Goal: Task Accomplishment & Management: Complete application form

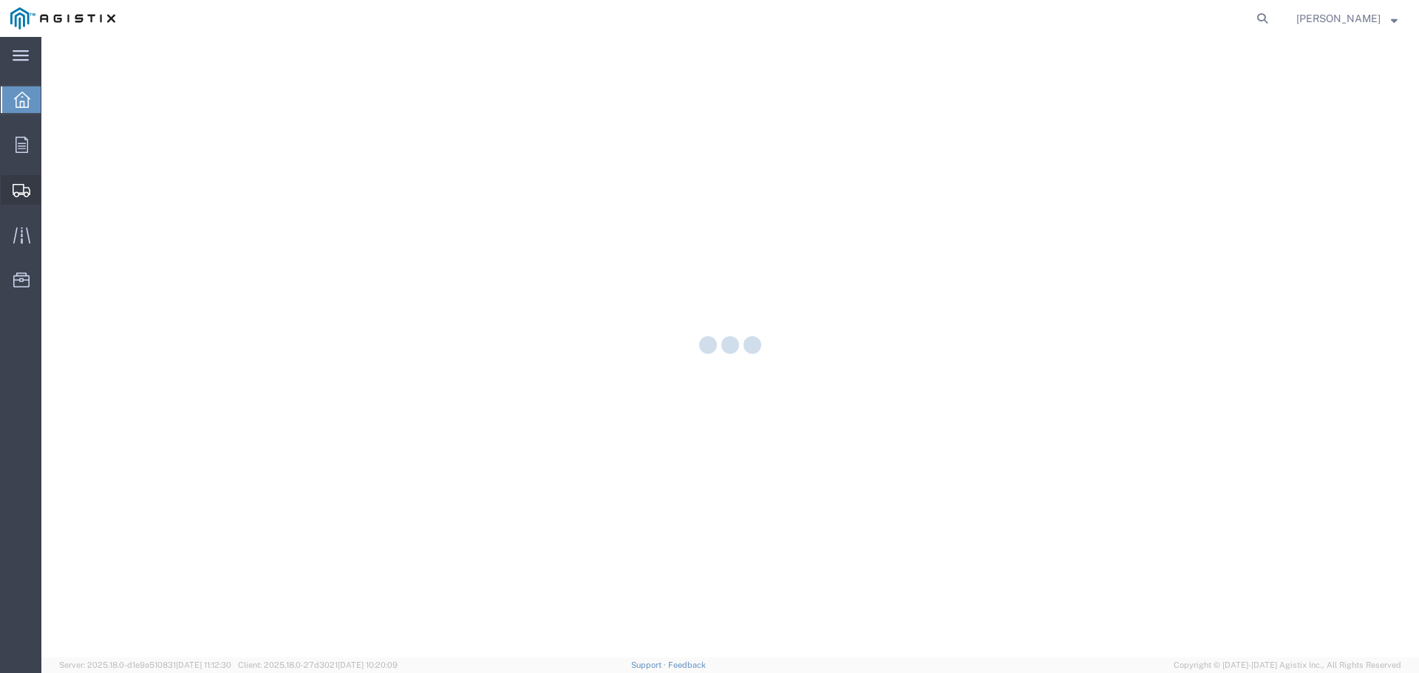
click at [33, 194] on div at bounding box center [21, 190] width 41 height 30
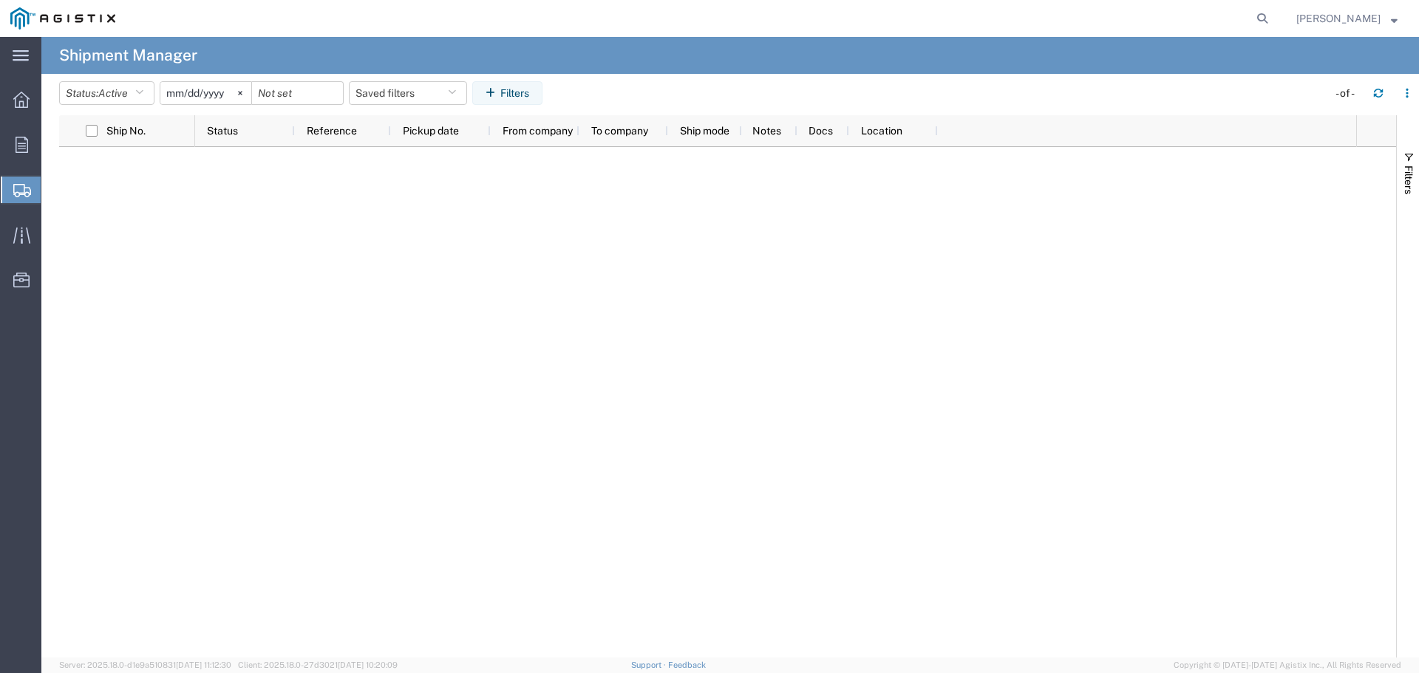
click at [0, 0] on span "Create from Template" at bounding box center [0, 0] width 0 height 0
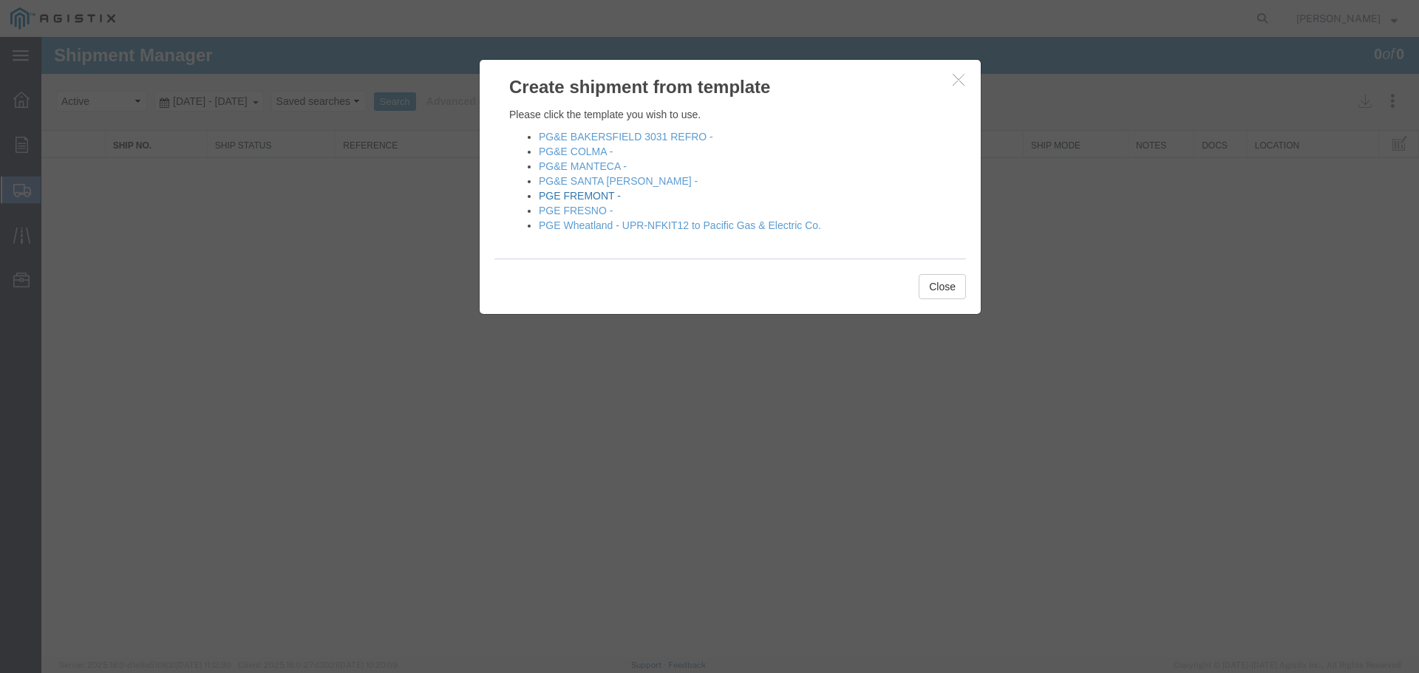
click at [562, 201] on link "PGE FREMONT -" at bounding box center [580, 196] width 82 height 12
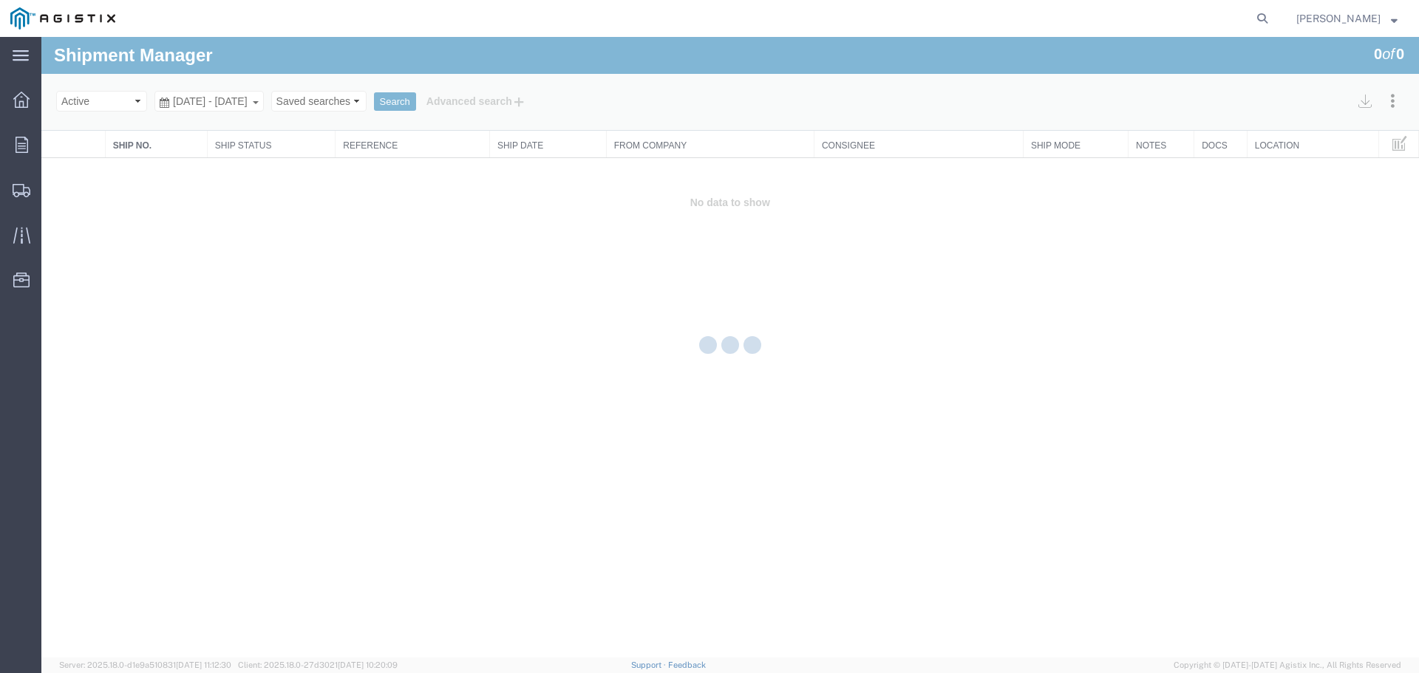
select select "PURCHORD"
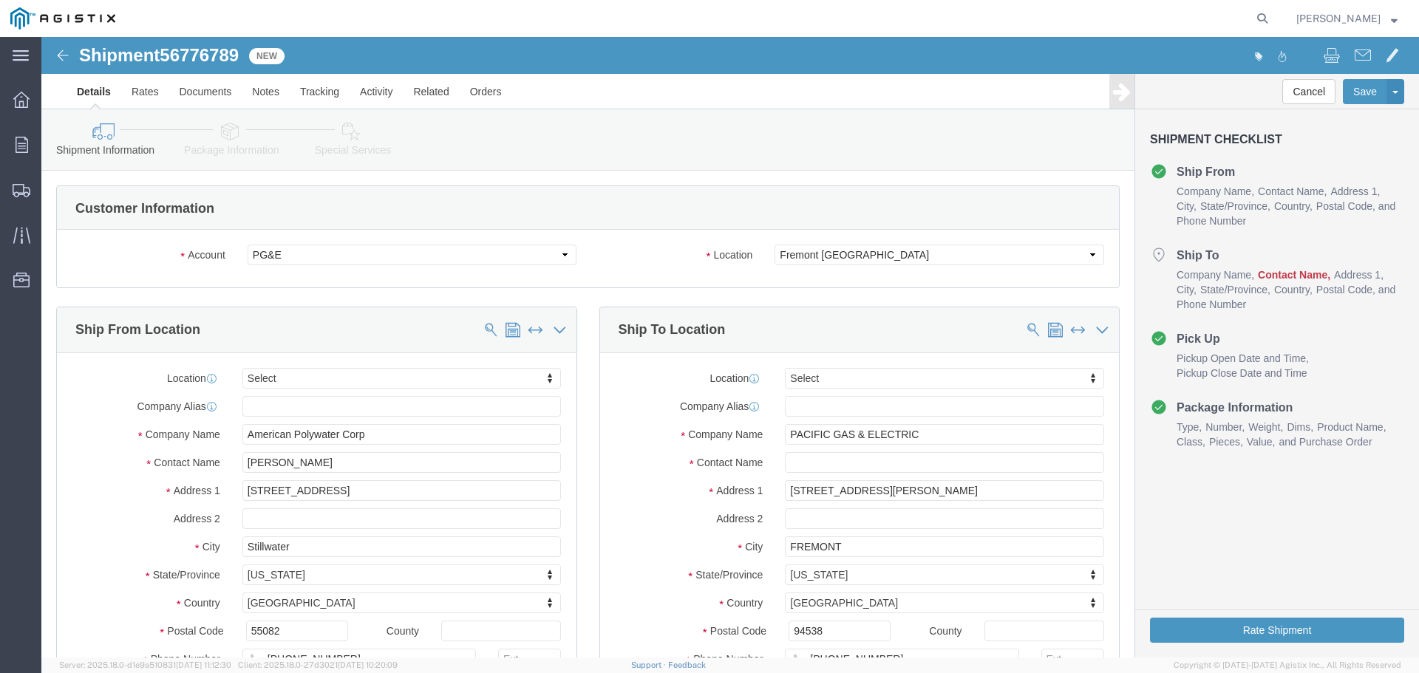
select select
click input "text"
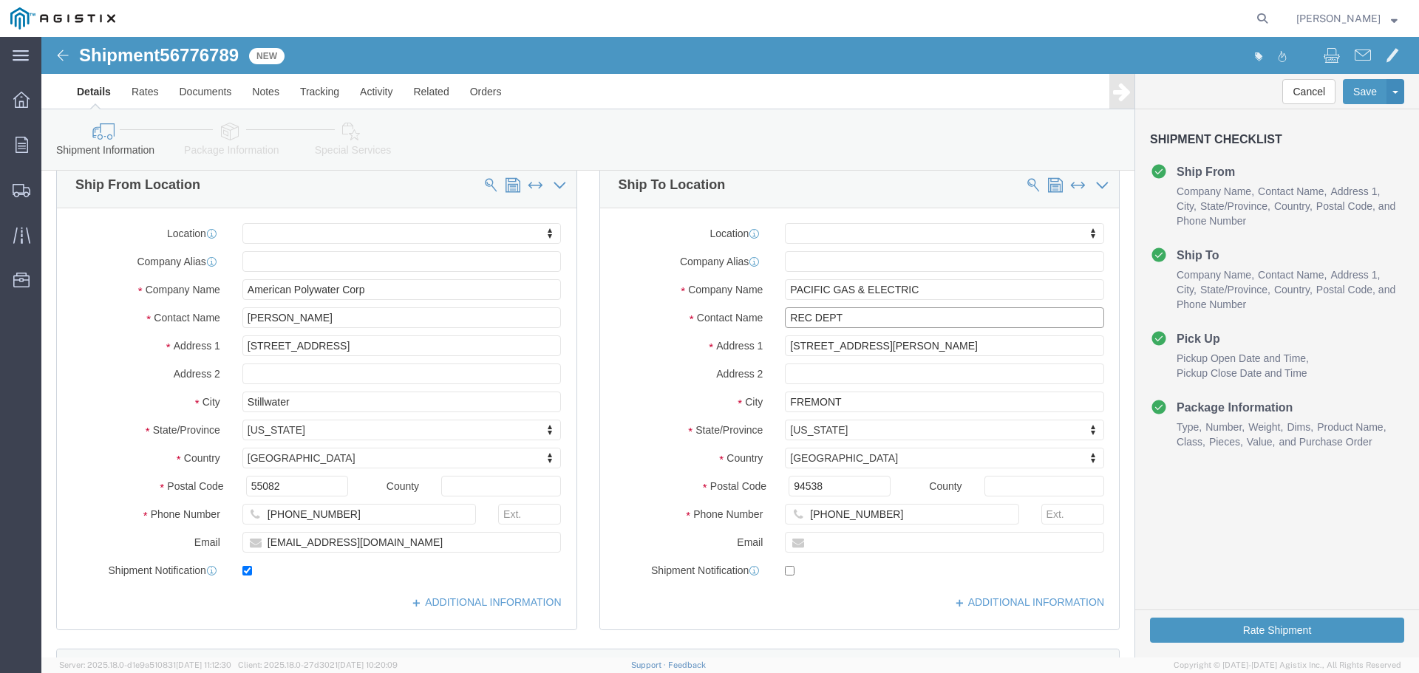
scroll to position [443, 0]
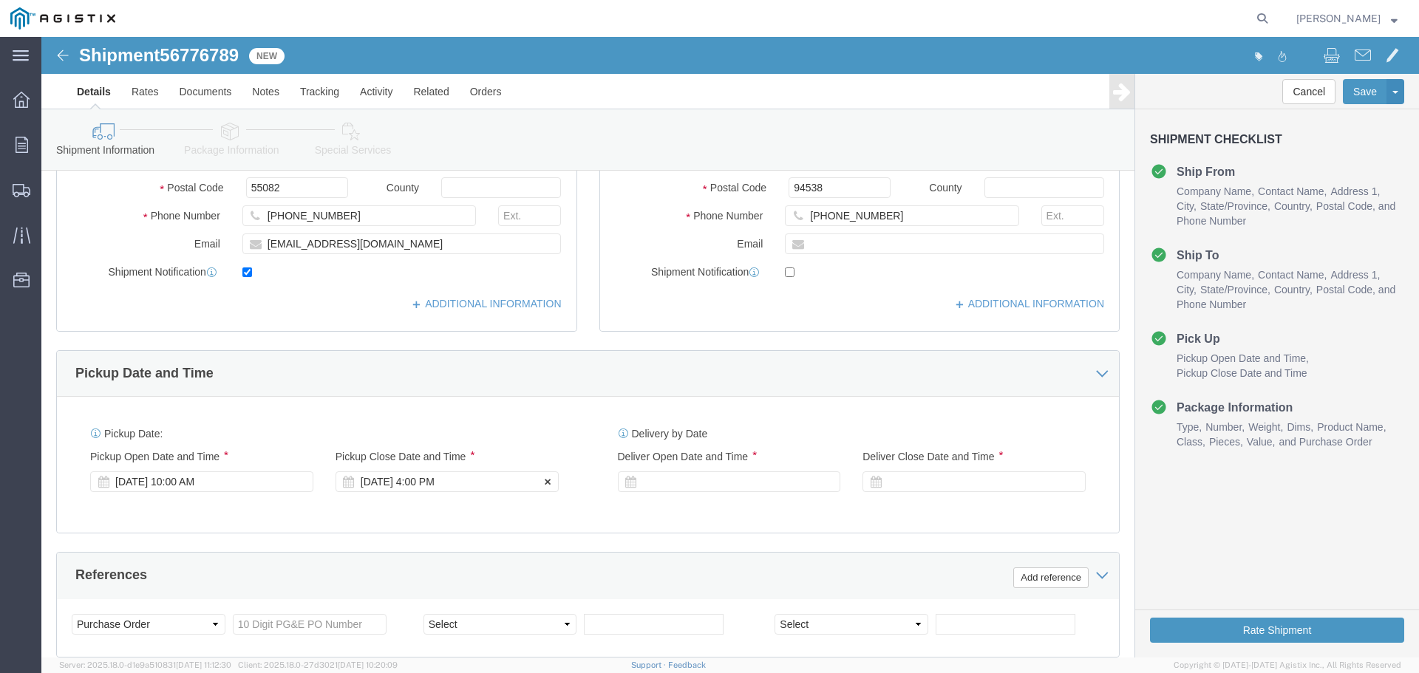
type input "REC DEPT"
click div "[DATE] 4:00 PM"
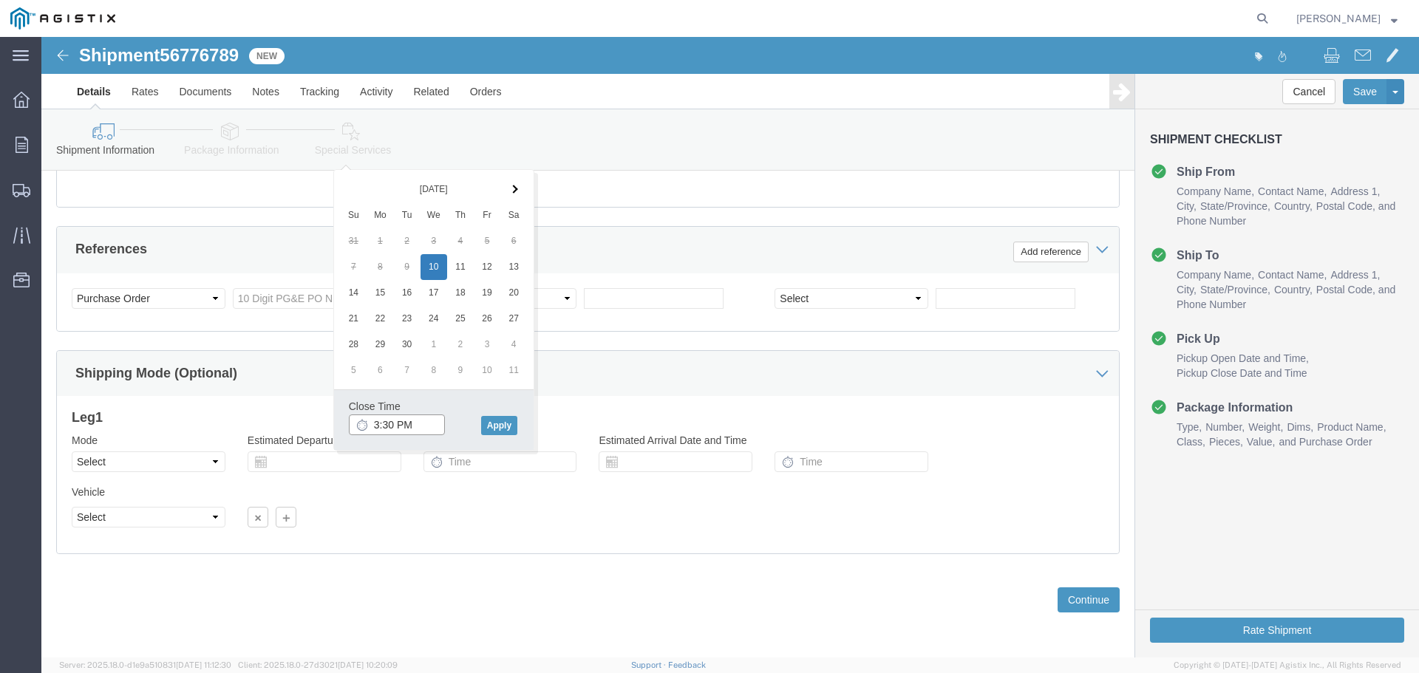
type input "3:30 PM"
click input "3:30 PM"
click button "Apply"
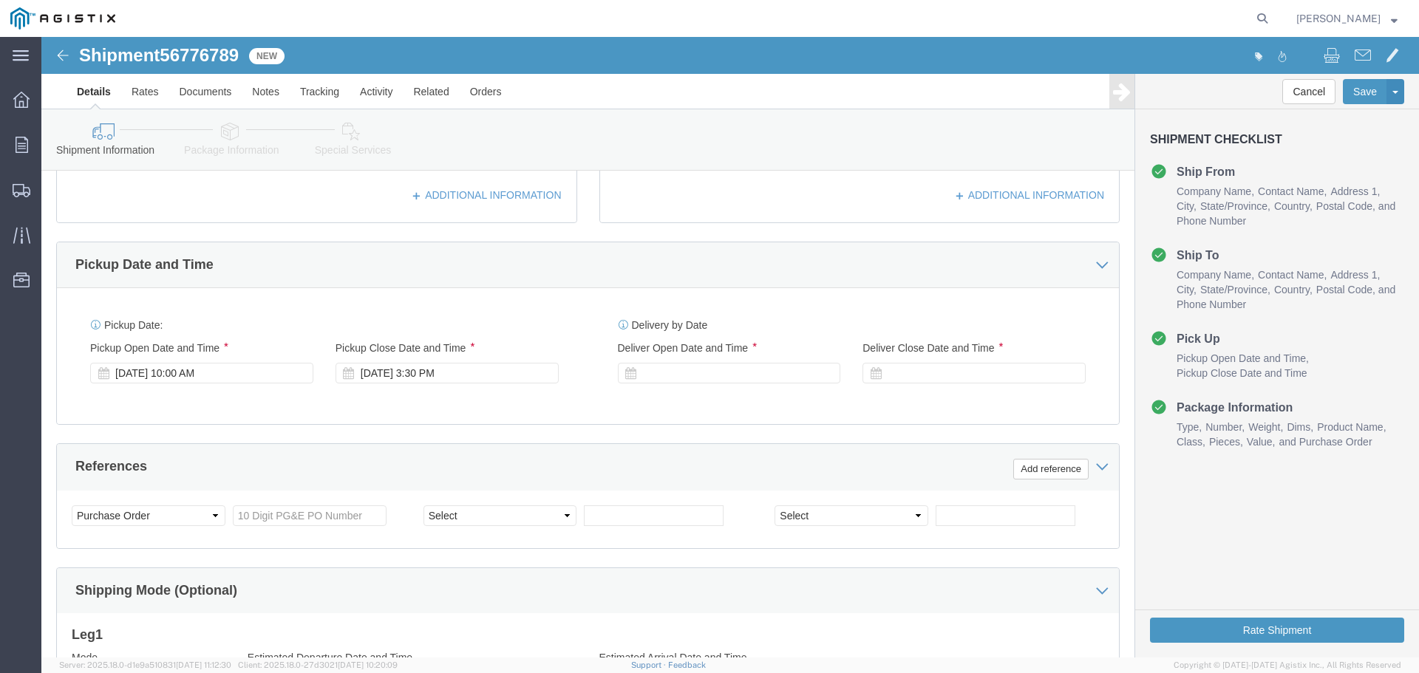
scroll to position [548, 0]
click div
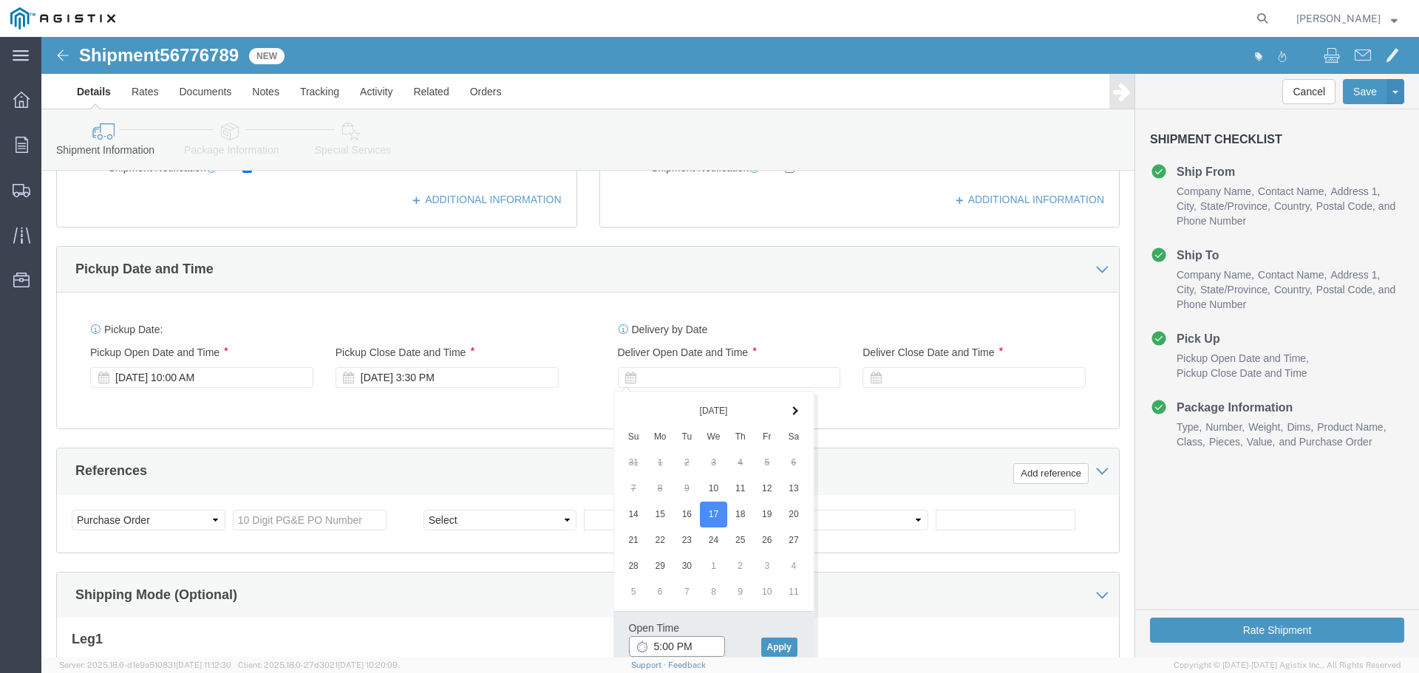
click input "5:00 PM"
type input "8:00 AM"
click button "Apply"
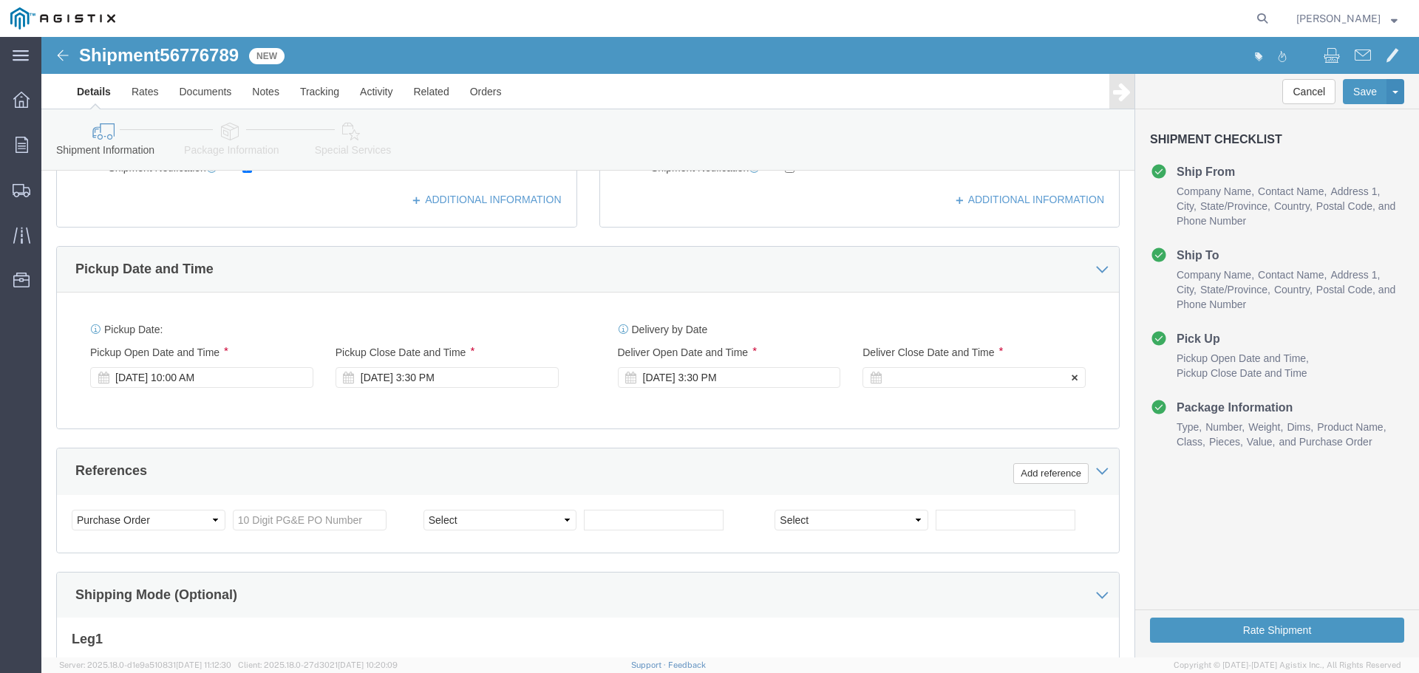
click div
click div "[DATE] 3:30 PM"
click input "8:00 AM"
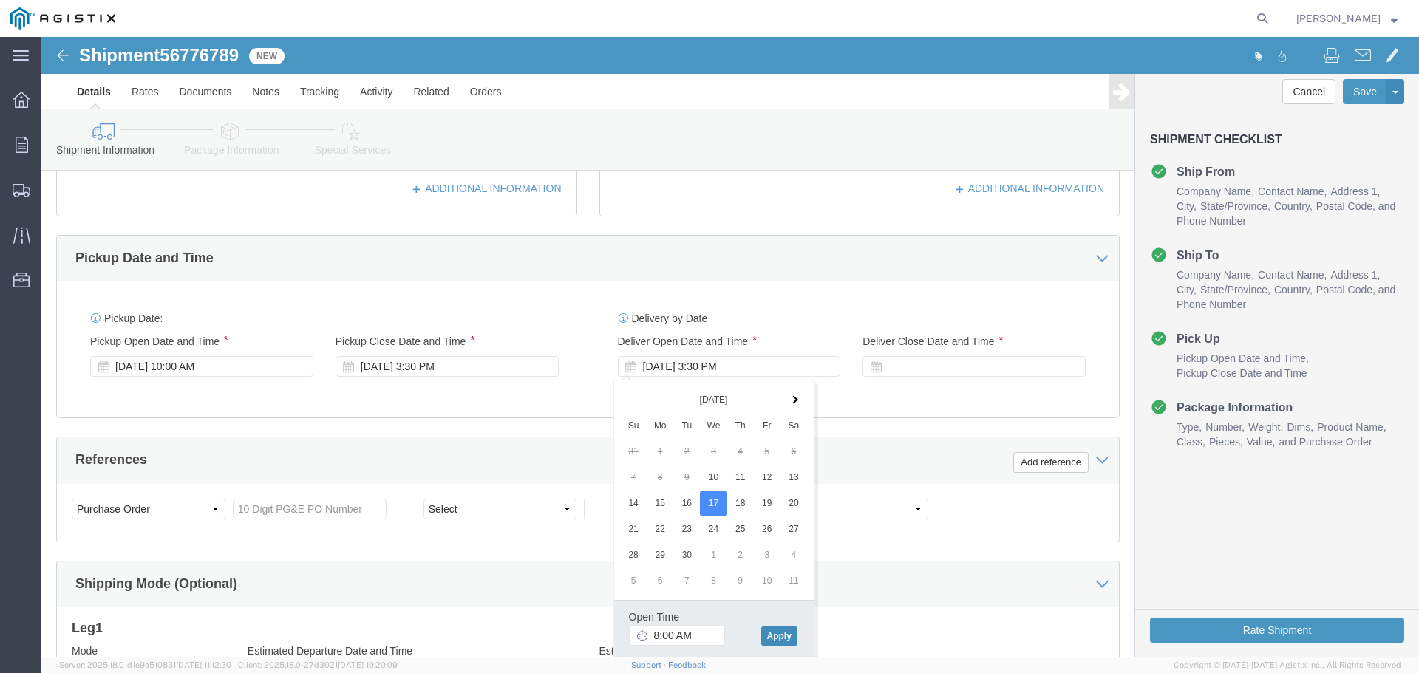
click button "Apply"
click div
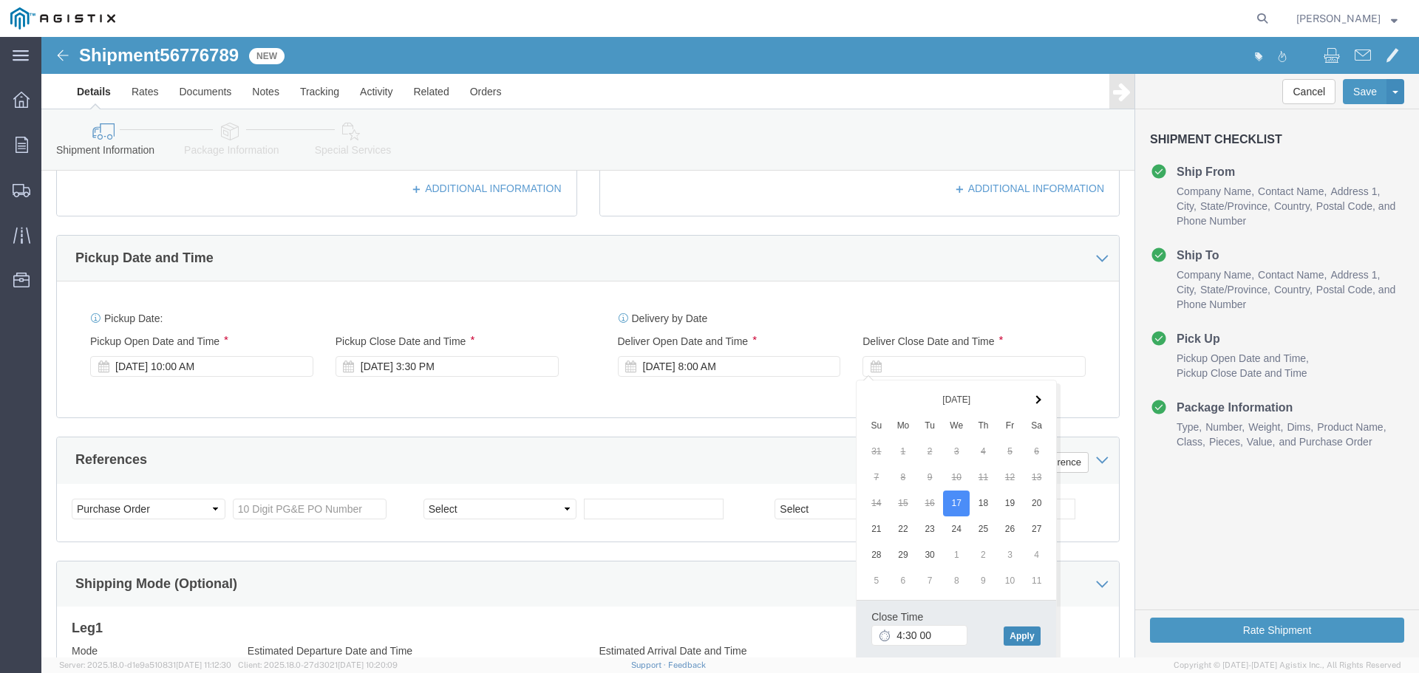
type input "4:30 AM"
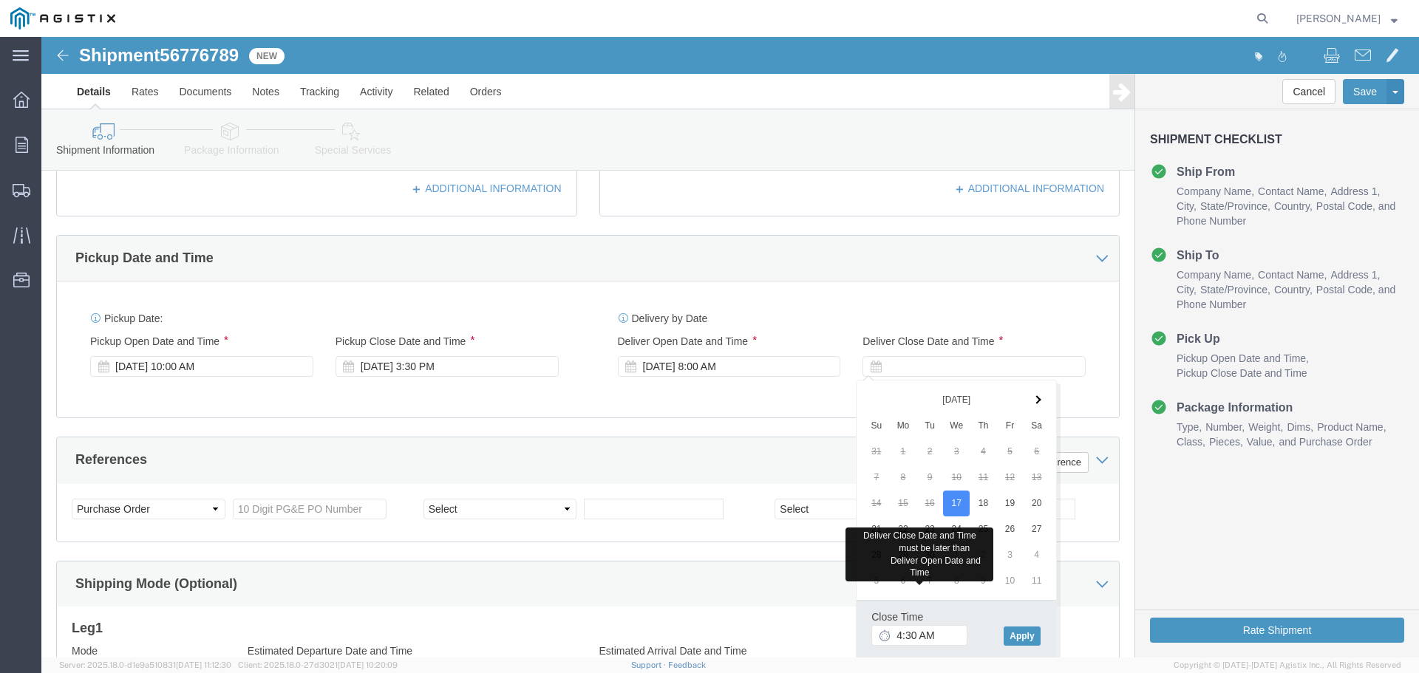
drag, startPoint x: 859, startPoint y: 584, endPoint x: 861, endPoint y: 593, distance: 8.4
click div "[DATE] Su Mo Tu We Th Fr Sa 31 1 2 3 4 5 6 7 8 9 10 11 12 13 14 15 16 17 18 19 …"
click input "4:30 AM"
type input "4:00 PM"
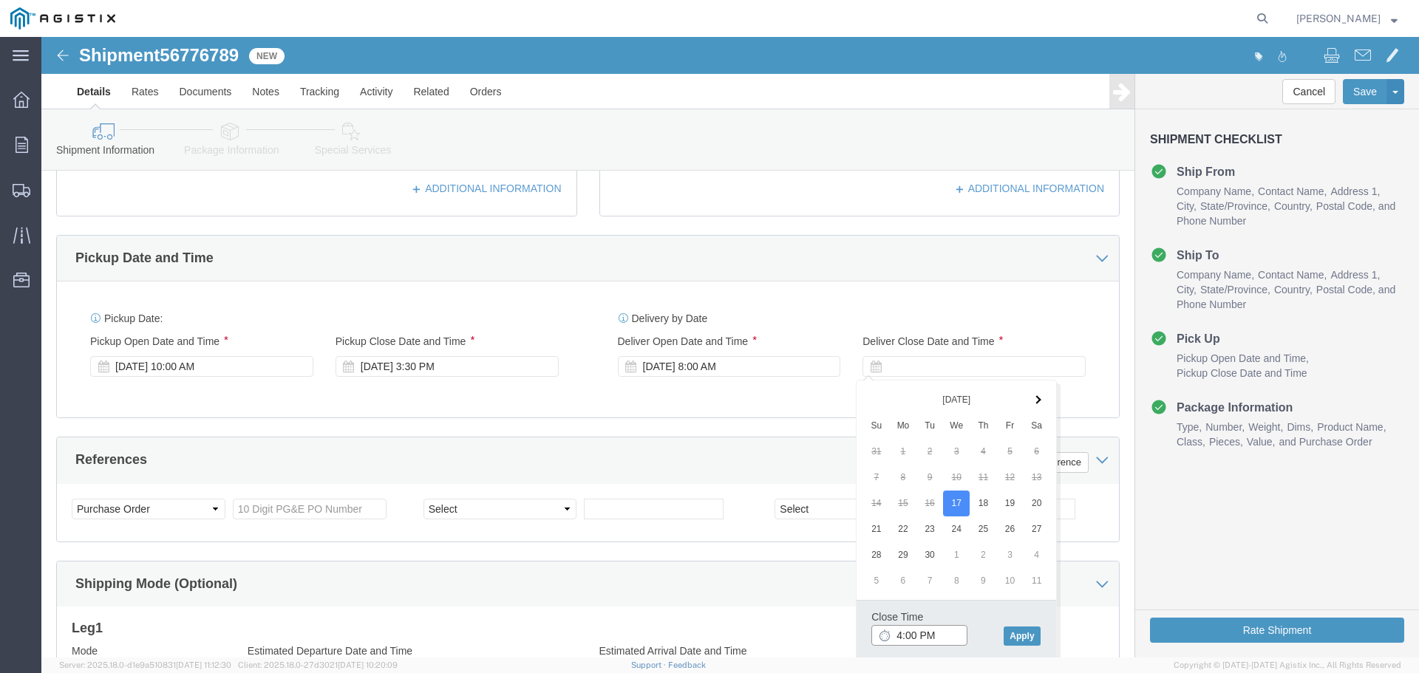
click input "4:00 PM"
click button "Apply"
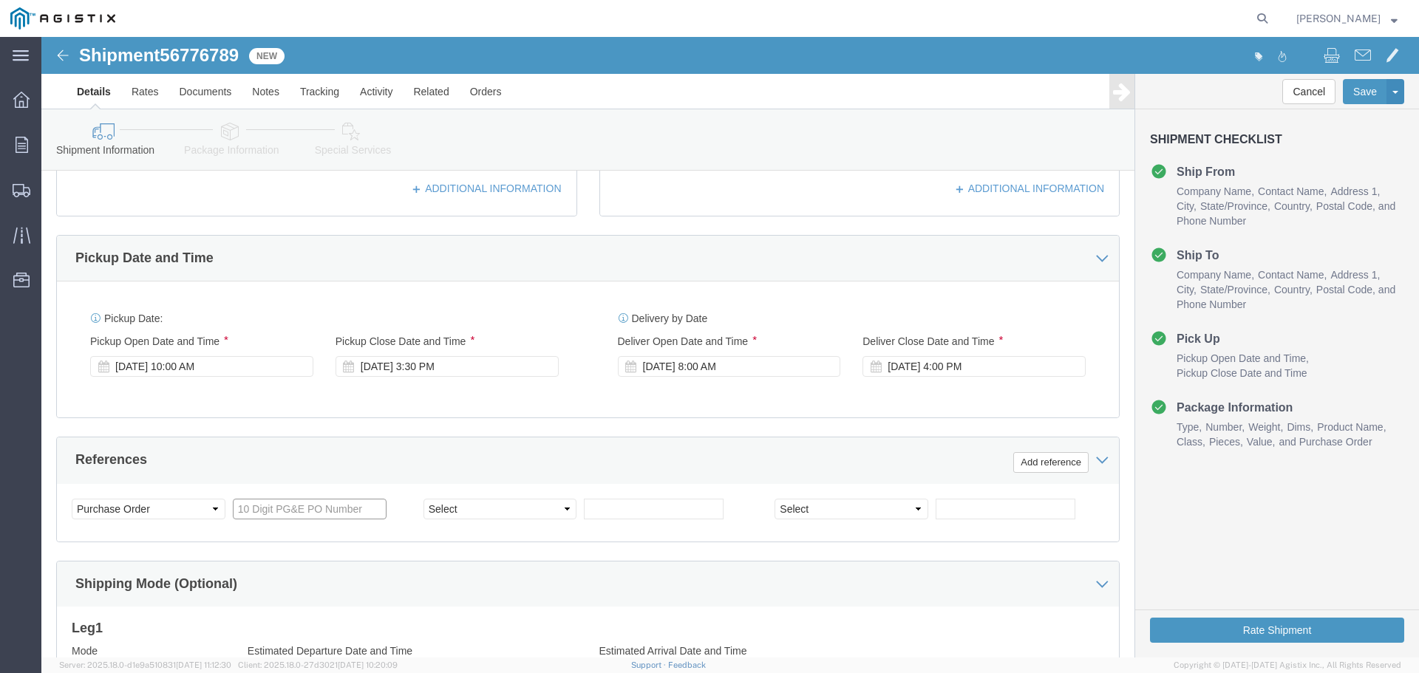
click input "text"
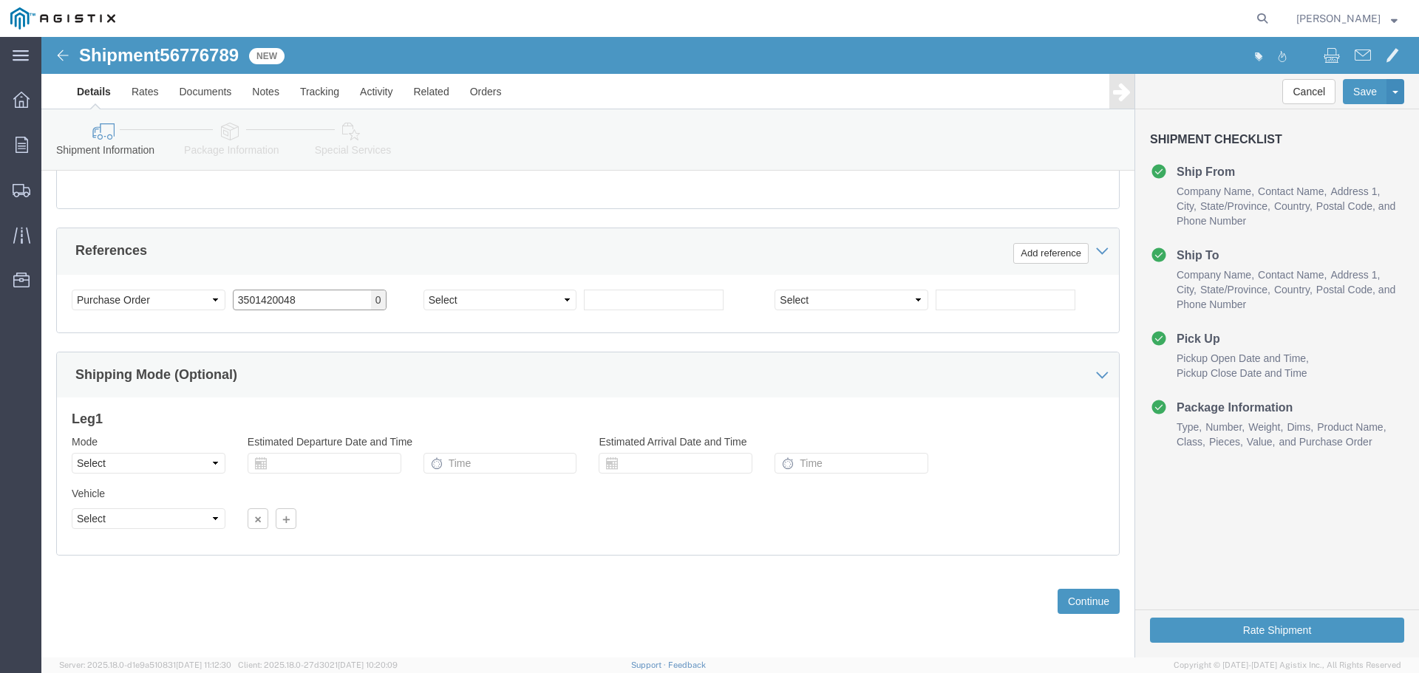
scroll to position [769, 0]
type input "3501420048"
click button "Continue"
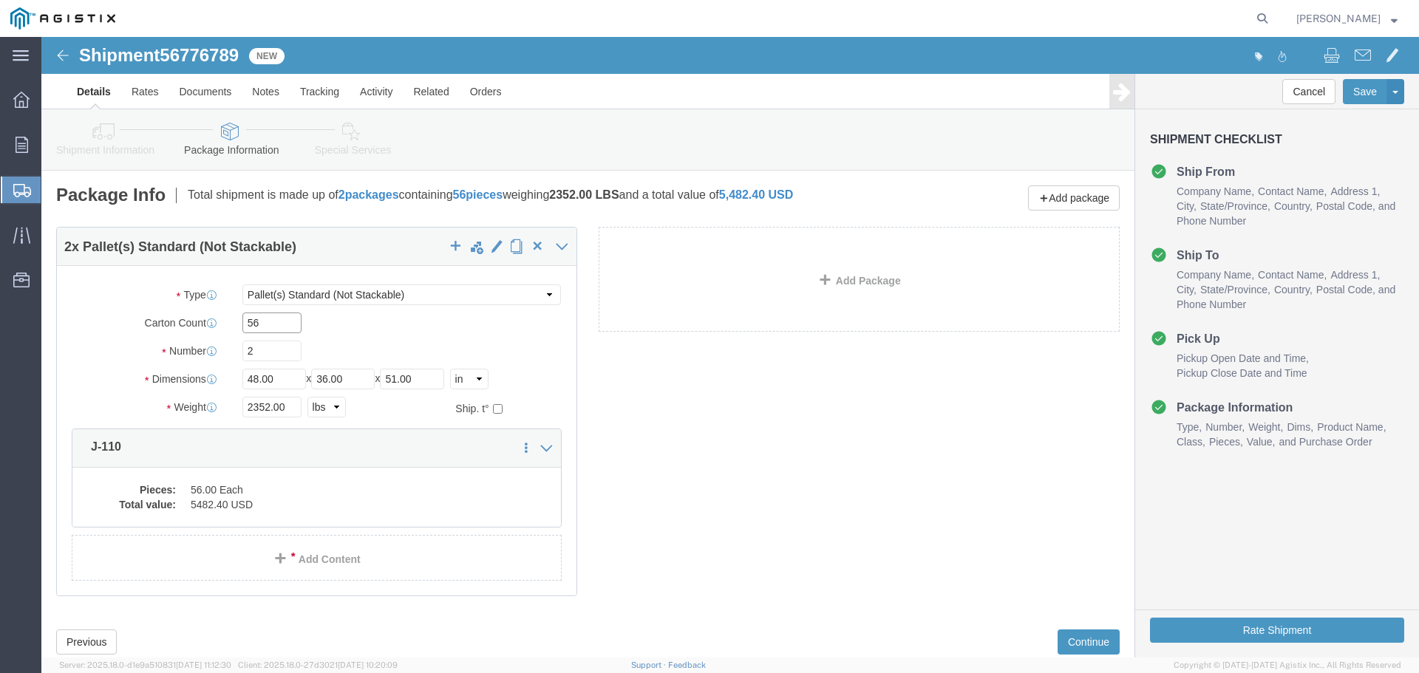
drag, startPoint x: 207, startPoint y: 288, endPoint x: 185, endPoint y: 285, distance: 22.4
click div "Carton Count 56"
type input "34"
type input "1"
type input "32"
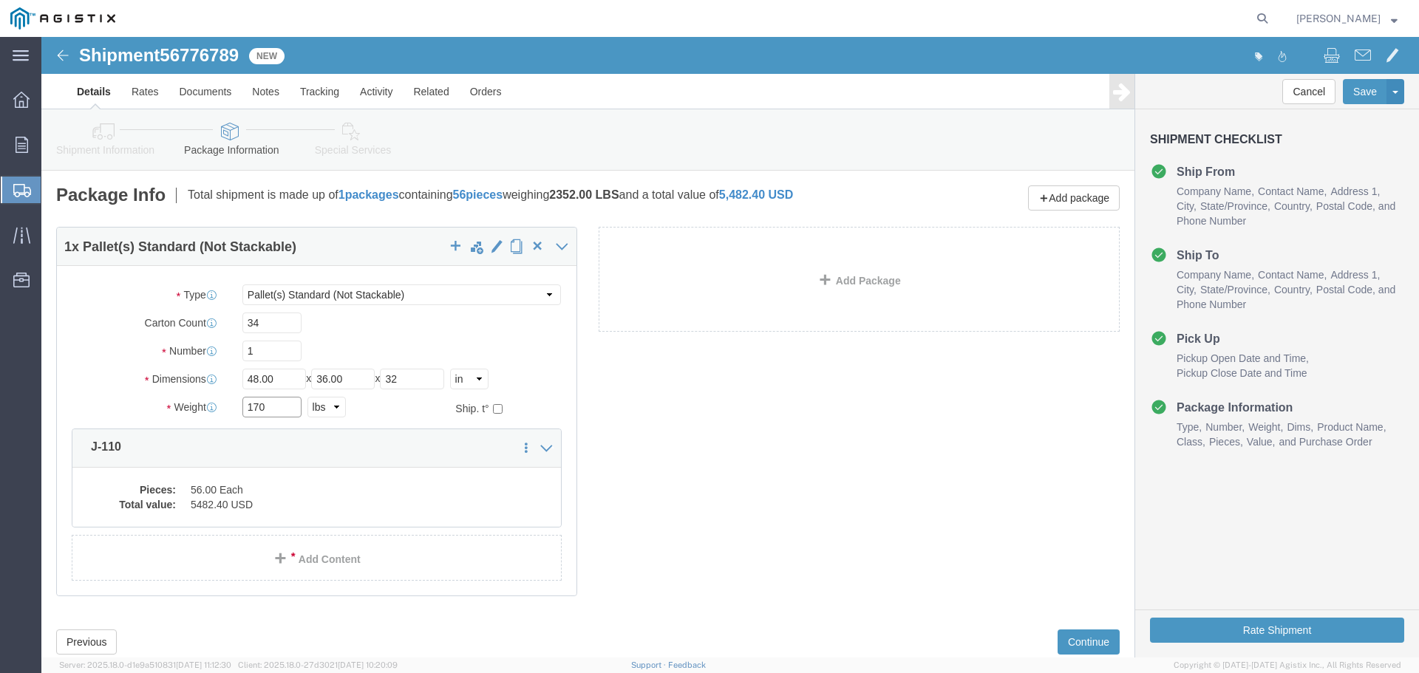
type input "170"
click div "Pieces: 56.00 Each Total value: 5482.40 USD"
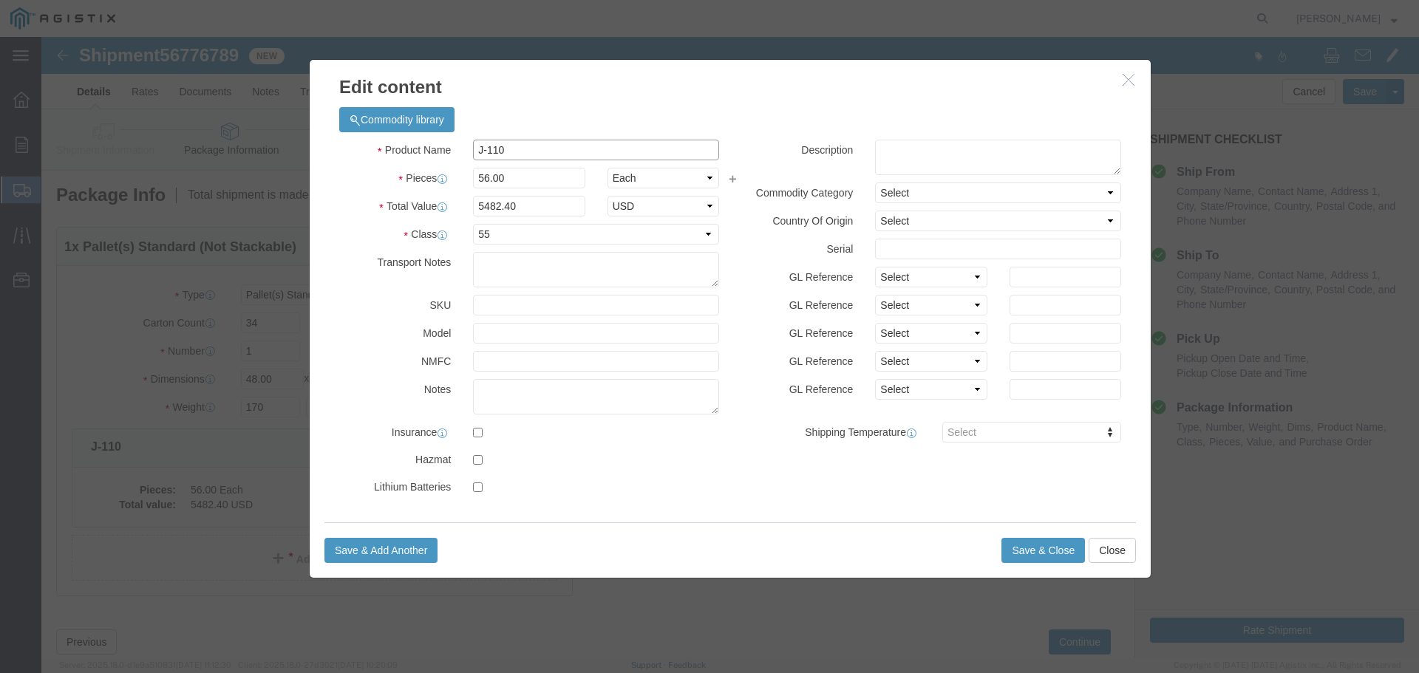
drag, startPoint x: 476, startPoint y: 115, endPoint x: 310, endPoint y: 109, distance: 165.6
click div "Product Name J-110"
type input "HP-P158ID"
type input "4896"
type input "479318.4"
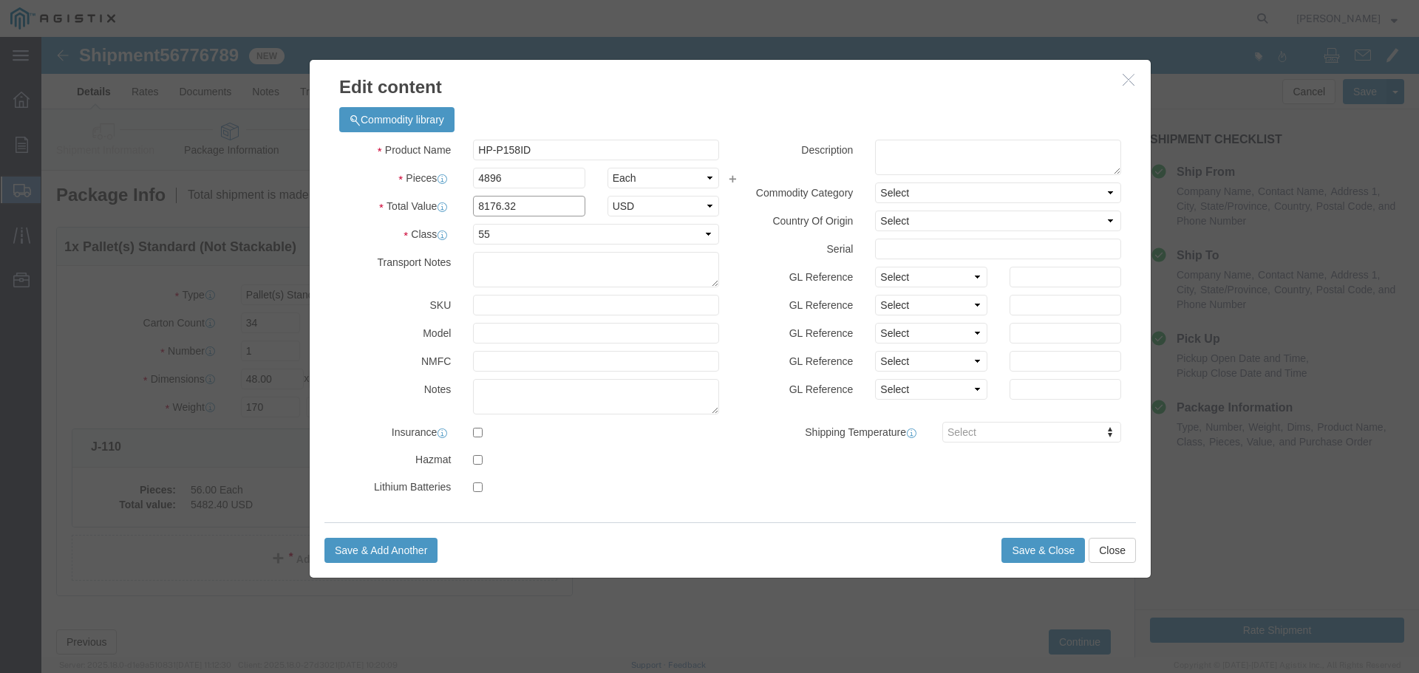
type input "8176.32"
select select "USD"
click select "Select 50 55 60 65 70 85 92.5 100 125 175 250 300 400"
select select "70"
click select "Select 50 55 60 65 70 85 92.5 100 125 175 250 300 400"
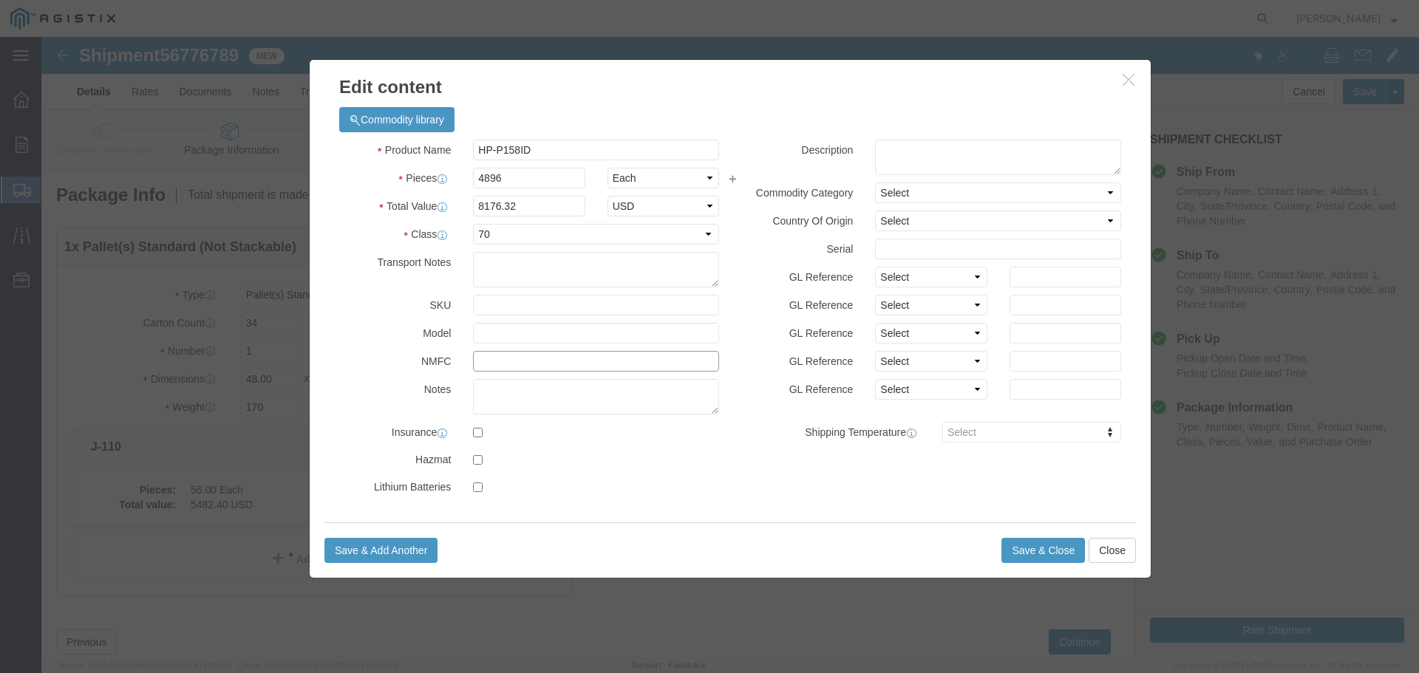
click input "text"
type input "48580"
drag, startPoint x: 983, startPoint y: 497, endPoint x: 982, endPoint y: 519, distance: 22.9
click div "Save & Add Another Save & Close Close"
click button "Save & Close"
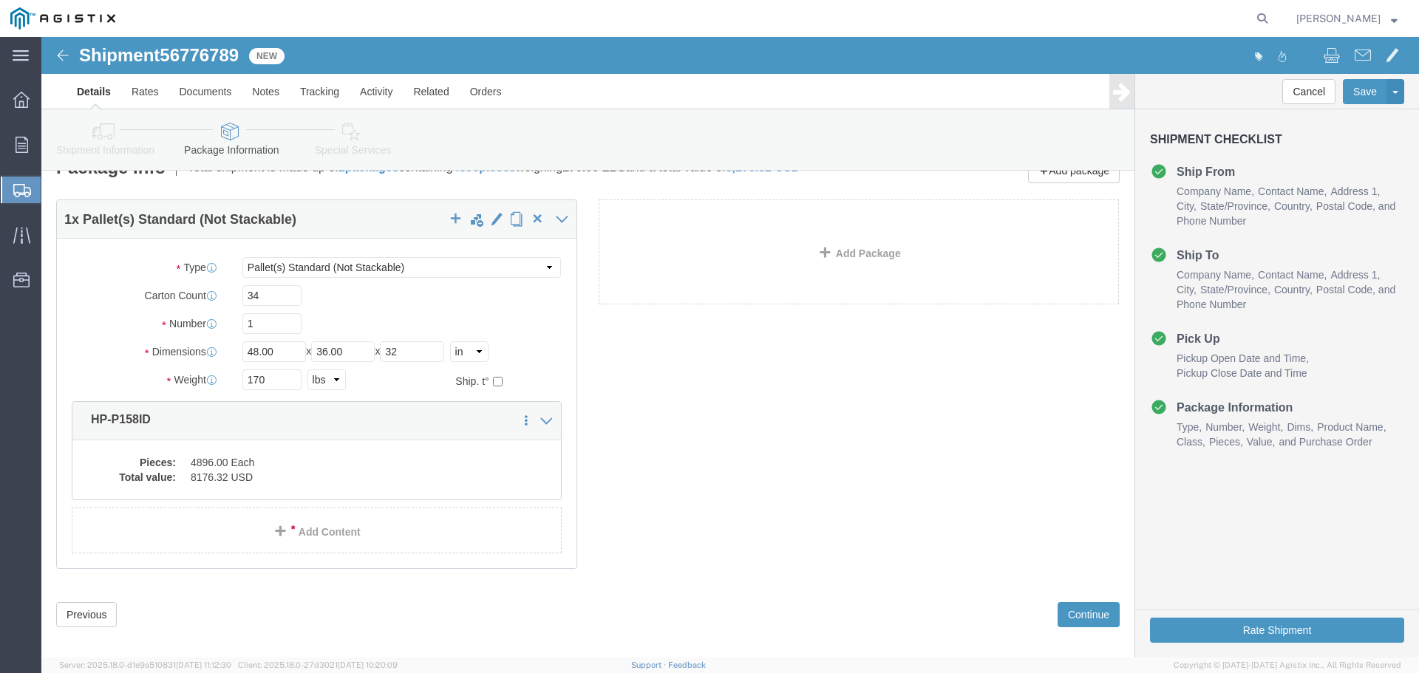
scroll to position [42, 0]
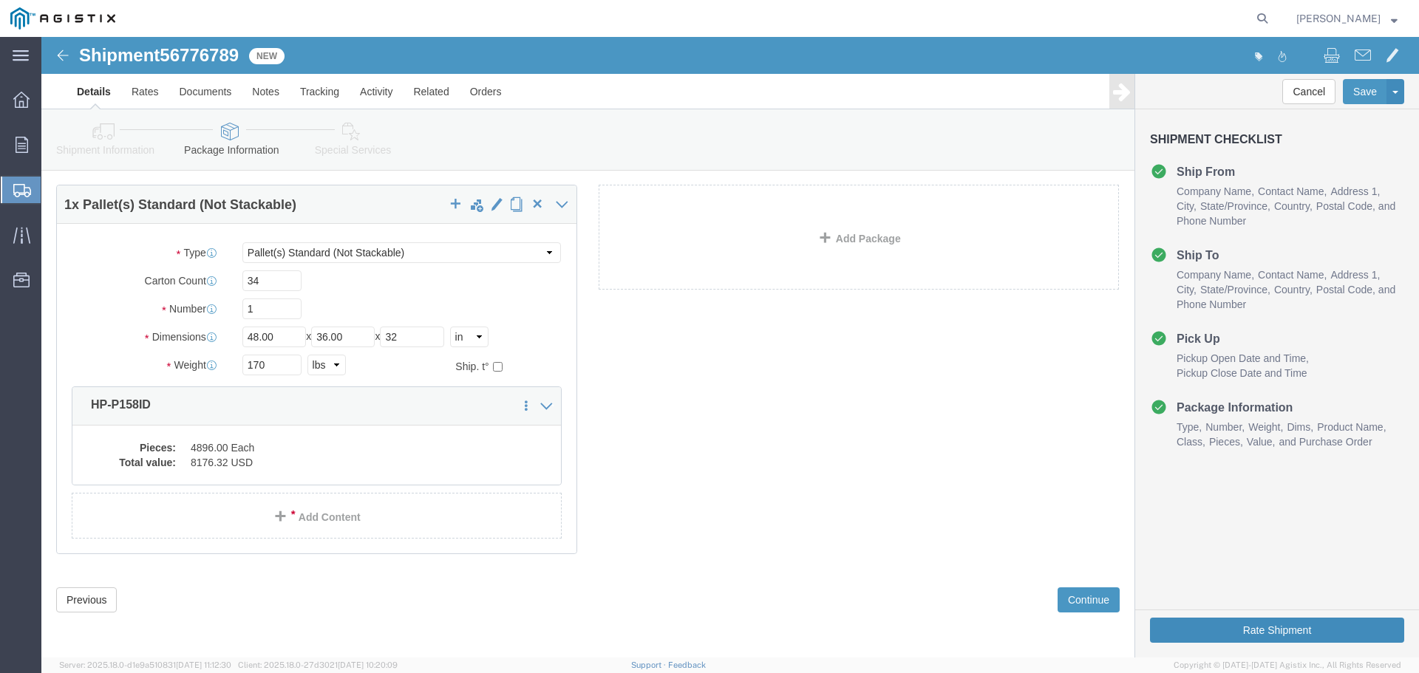
click button "Rate Shipment"
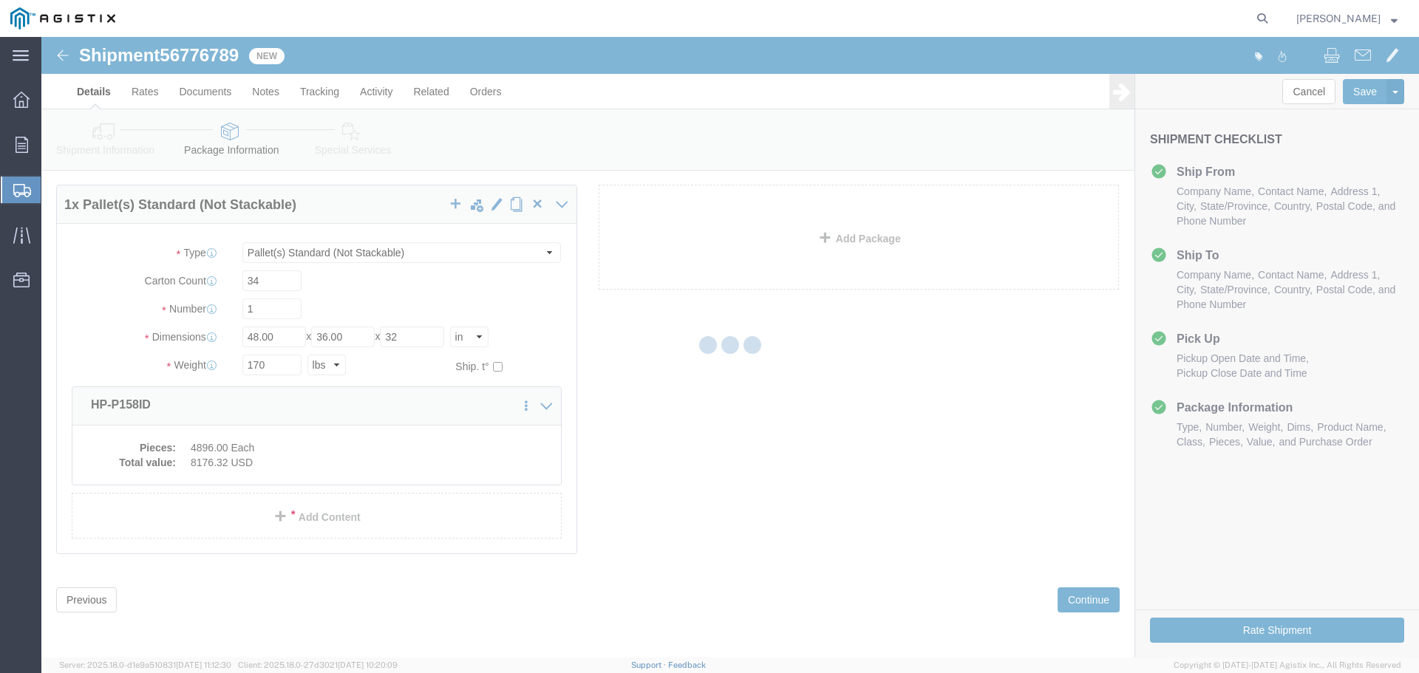
scroll to position [0, 0]
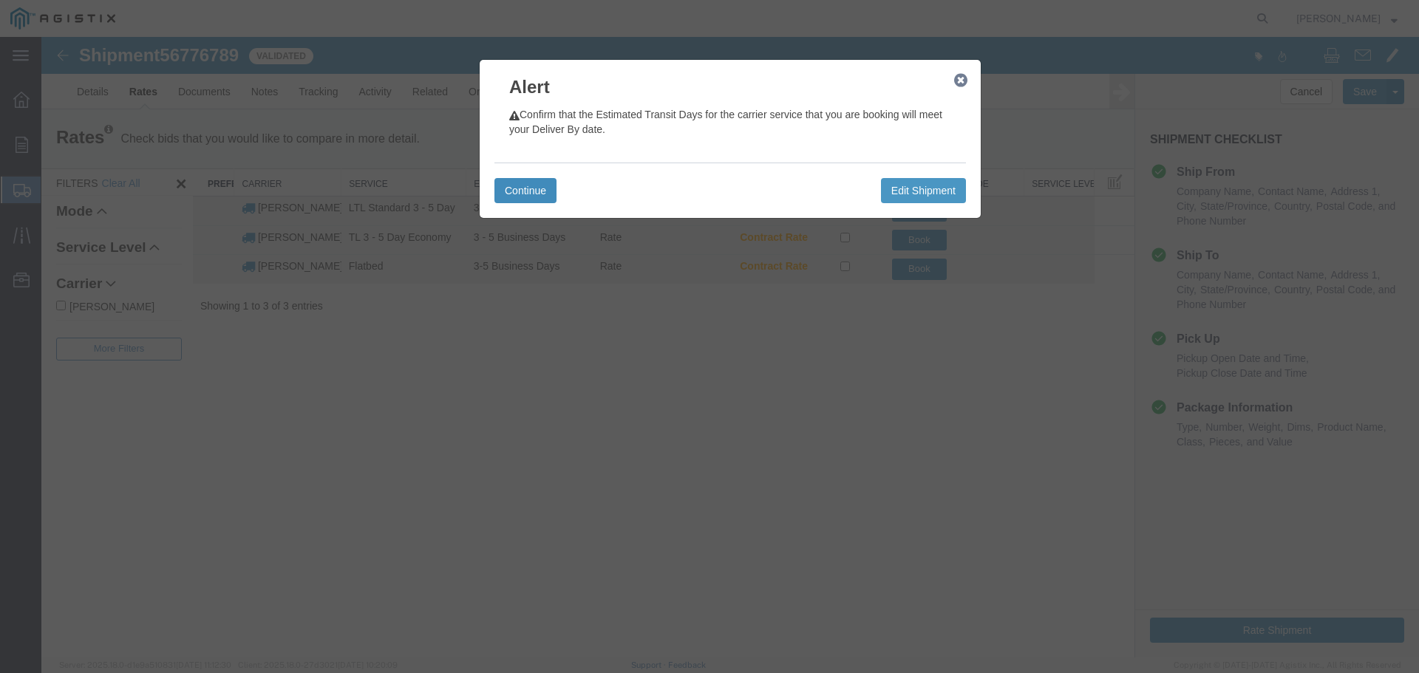
click at [498, 198] on button "Continue" at bounding box center [525, 190] width 62 height 25
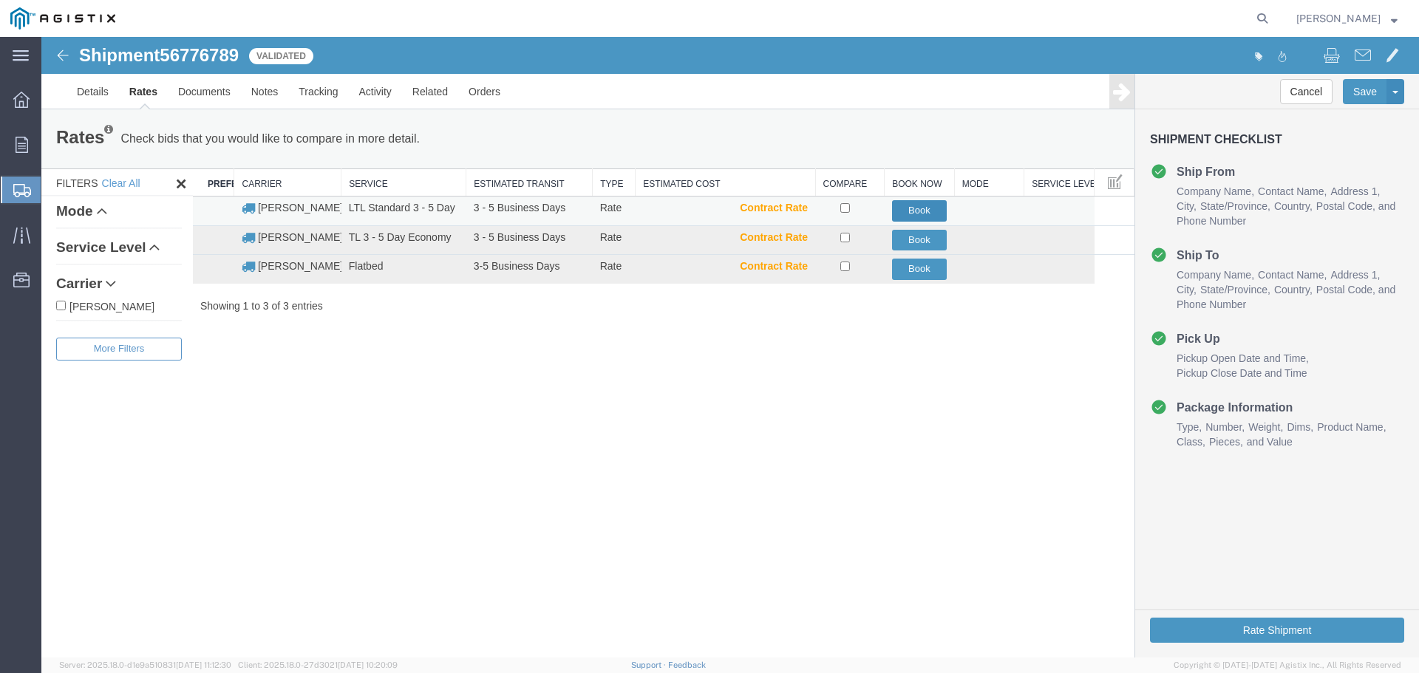
click at [914, 205] on button "Book" at bounding box center [919, 210] width 55 height 21
